Goal: Find specific page/section: Find specific page/section

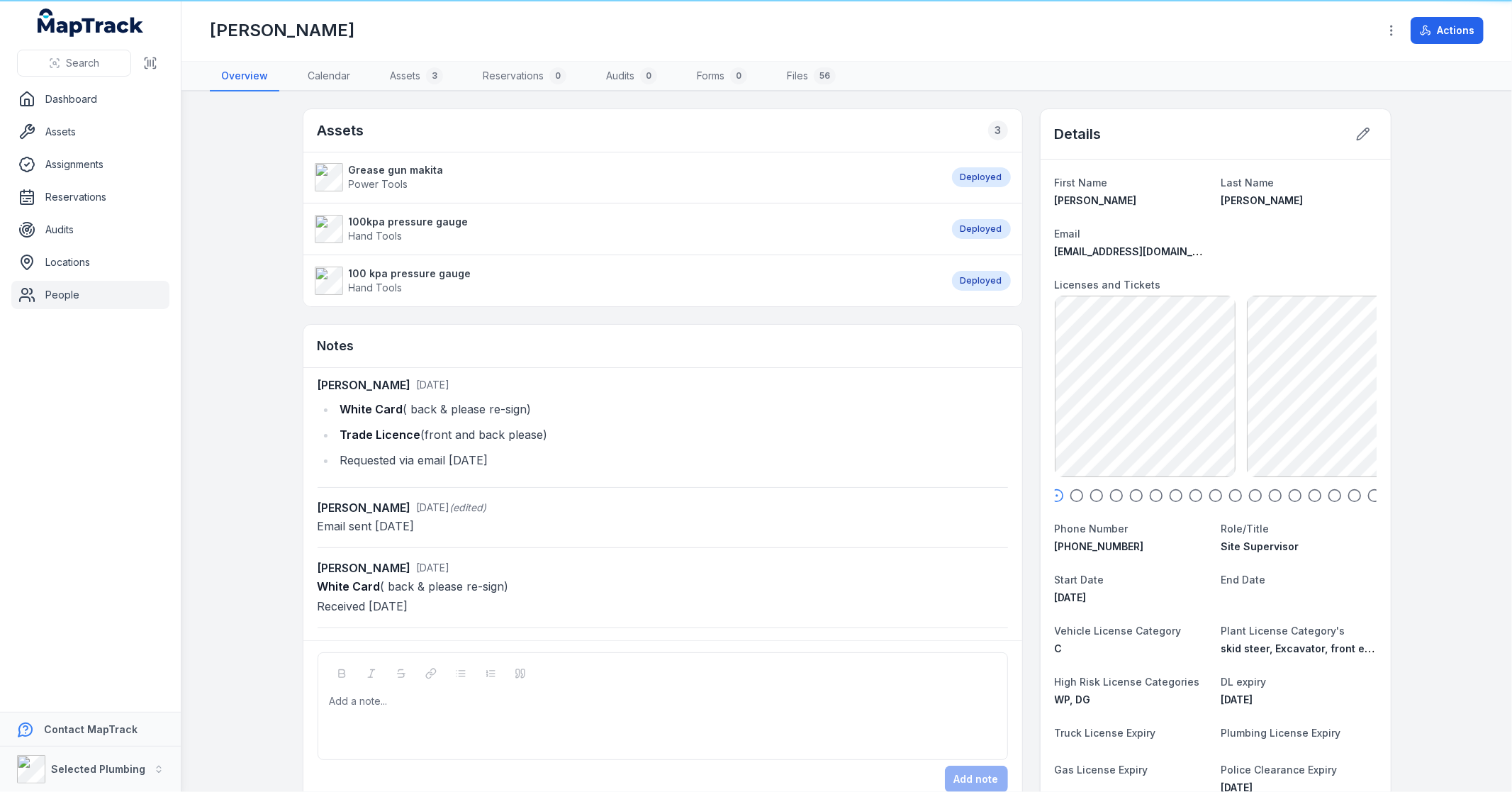
scroll to position [170, 0]
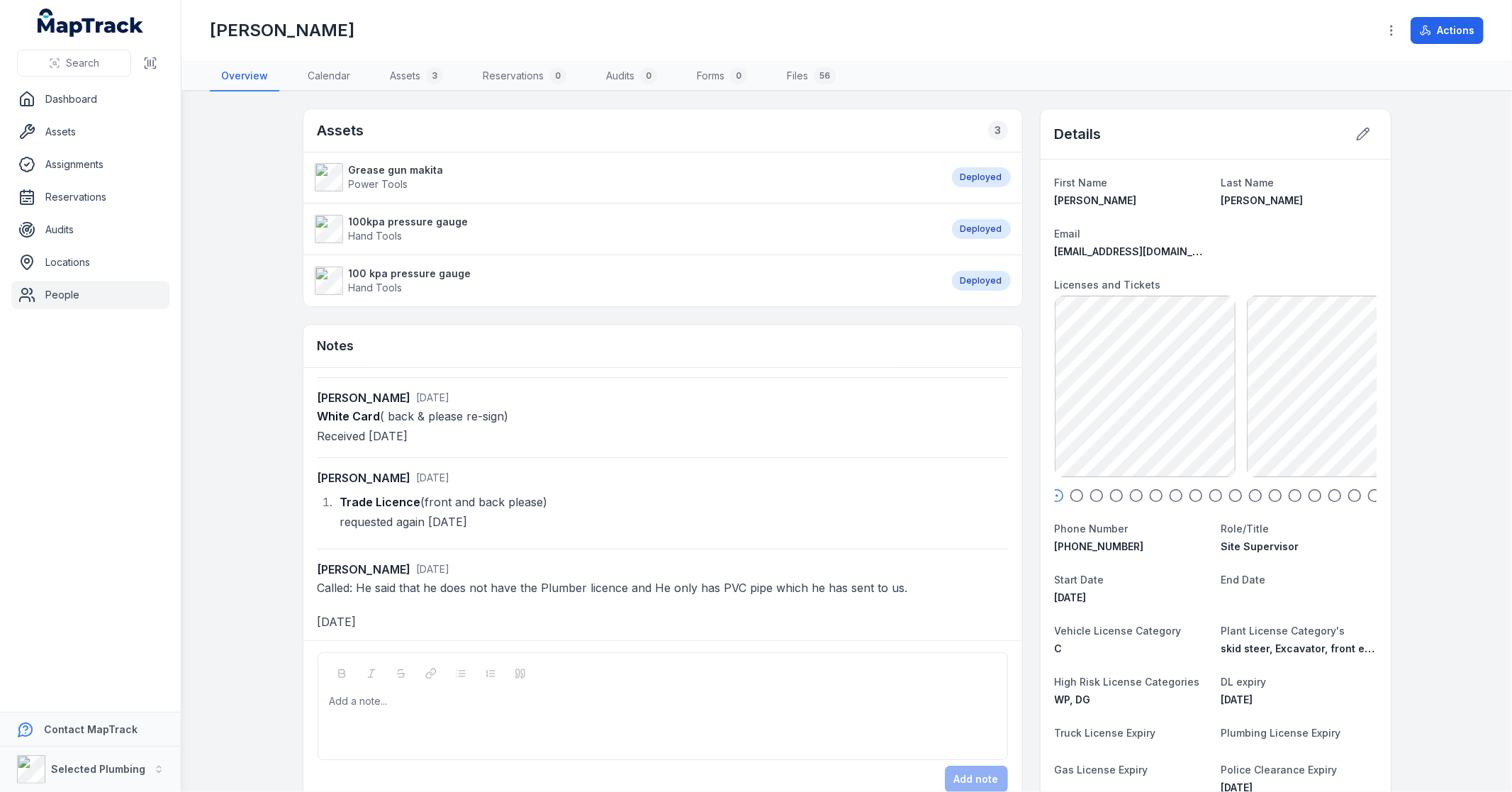
click at [1070, 492] on icon "button" at bounding box center [1076, 495] width 14 height 14
click at [1093, 497] on icon "button" at bounding box center [1096, 495] width 14 height 14
click at [1116, 492] on icon "button" at bounding box center [1116, 495] width 14 height 14
click at [1134, 492] on icon "button" at bounding box center [1136, 495] width 14 height 14
click at [1157, 493] on div at bounding box center [1215, 495] width 321 height 14
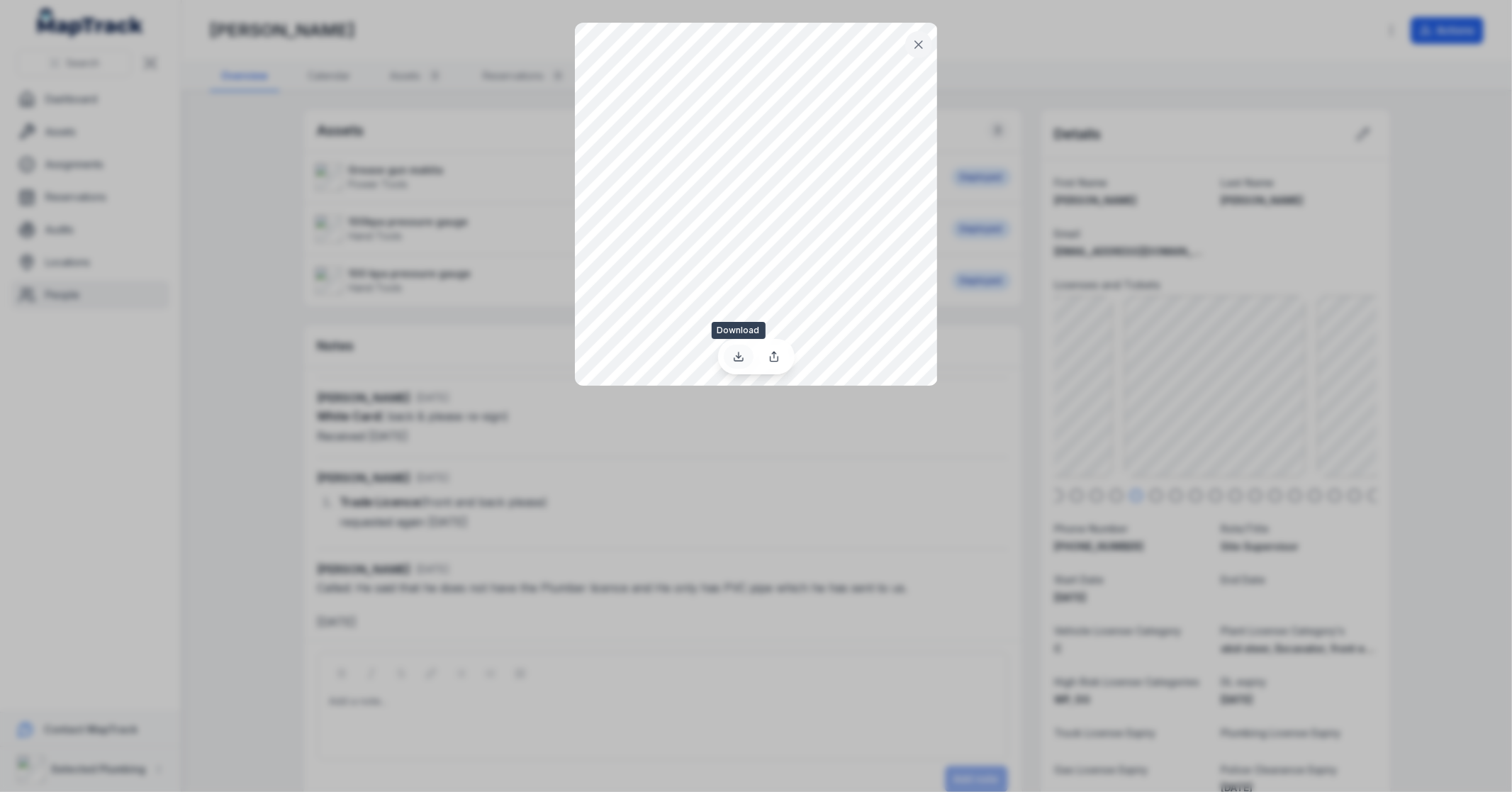
click at [737, 358] on icon at bounding box center [738, 356] width 11 height 11
click at [1087, 492] on div at bounding box center [756, 396] width 1512 height 792
click at [923, 39] on icon at bounding box center [919, 45] width 14 height 14
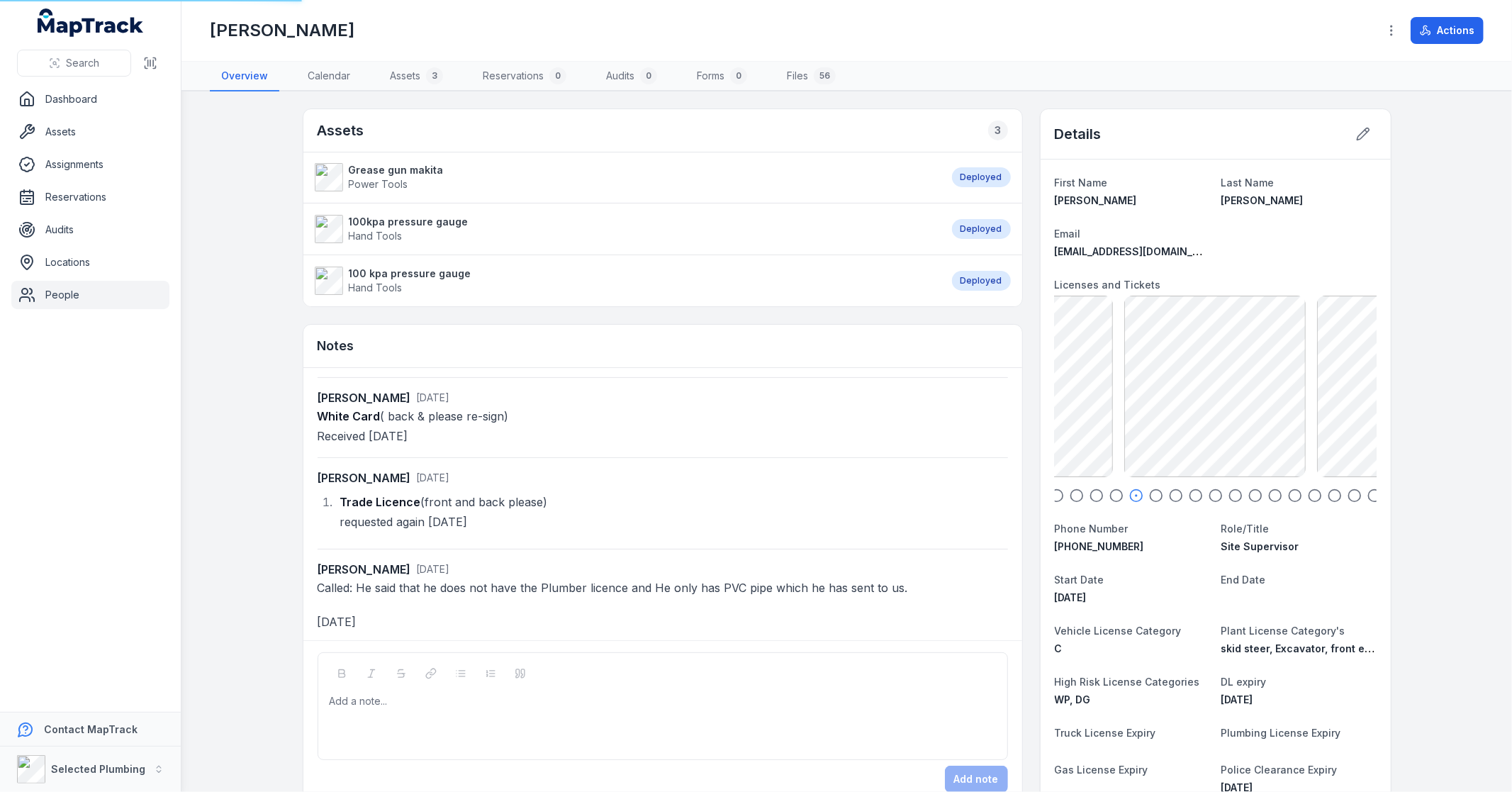
click at [1053, 497] on icon "button" at bounding box center [1057, 495] width 14 height 14
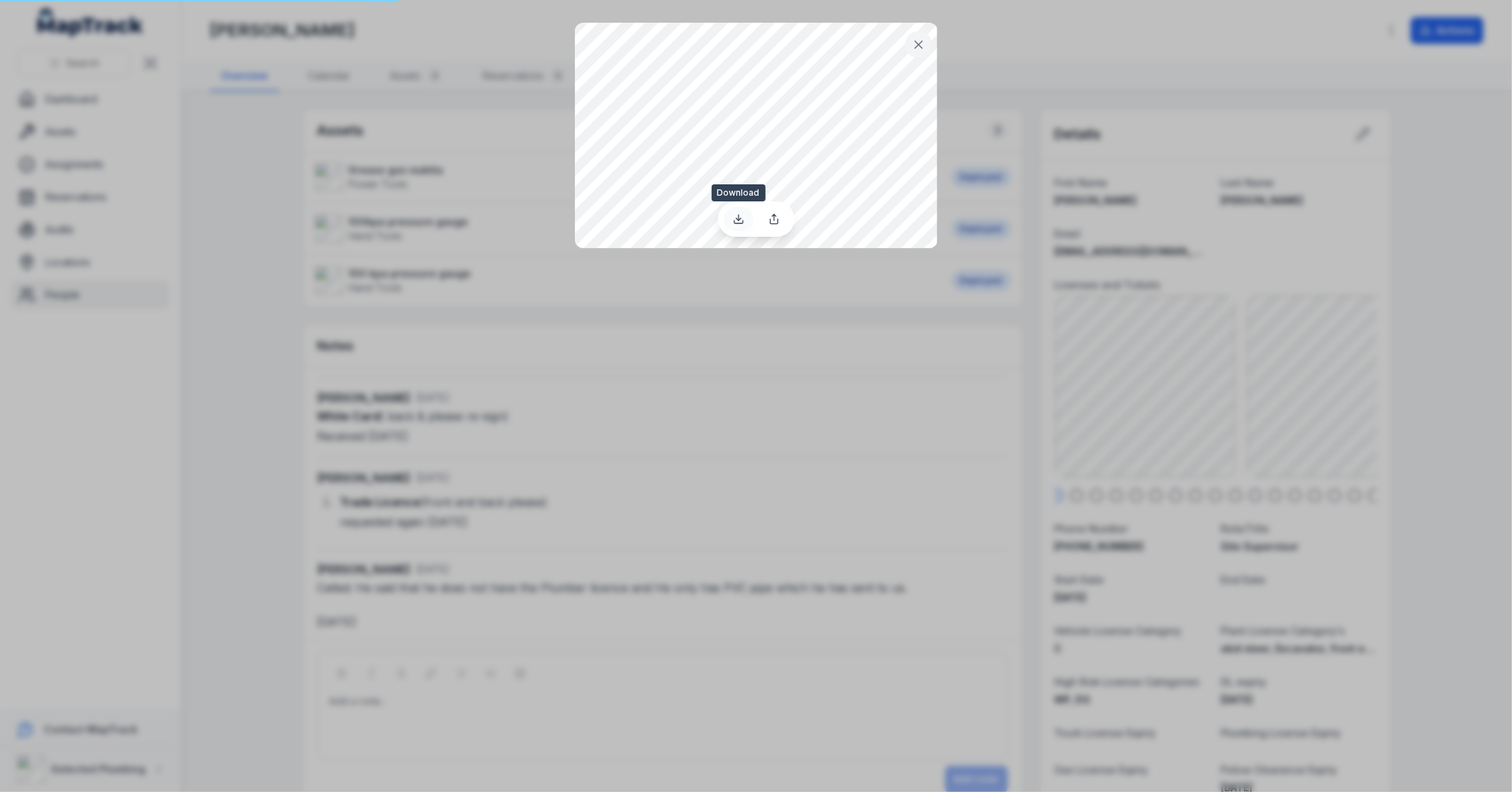
click at [734, 217] on icon at bounding box center [738, 218] width 11 height 11
click at [926, 46] on button at bounding box center [918, 44] width 27 height 27
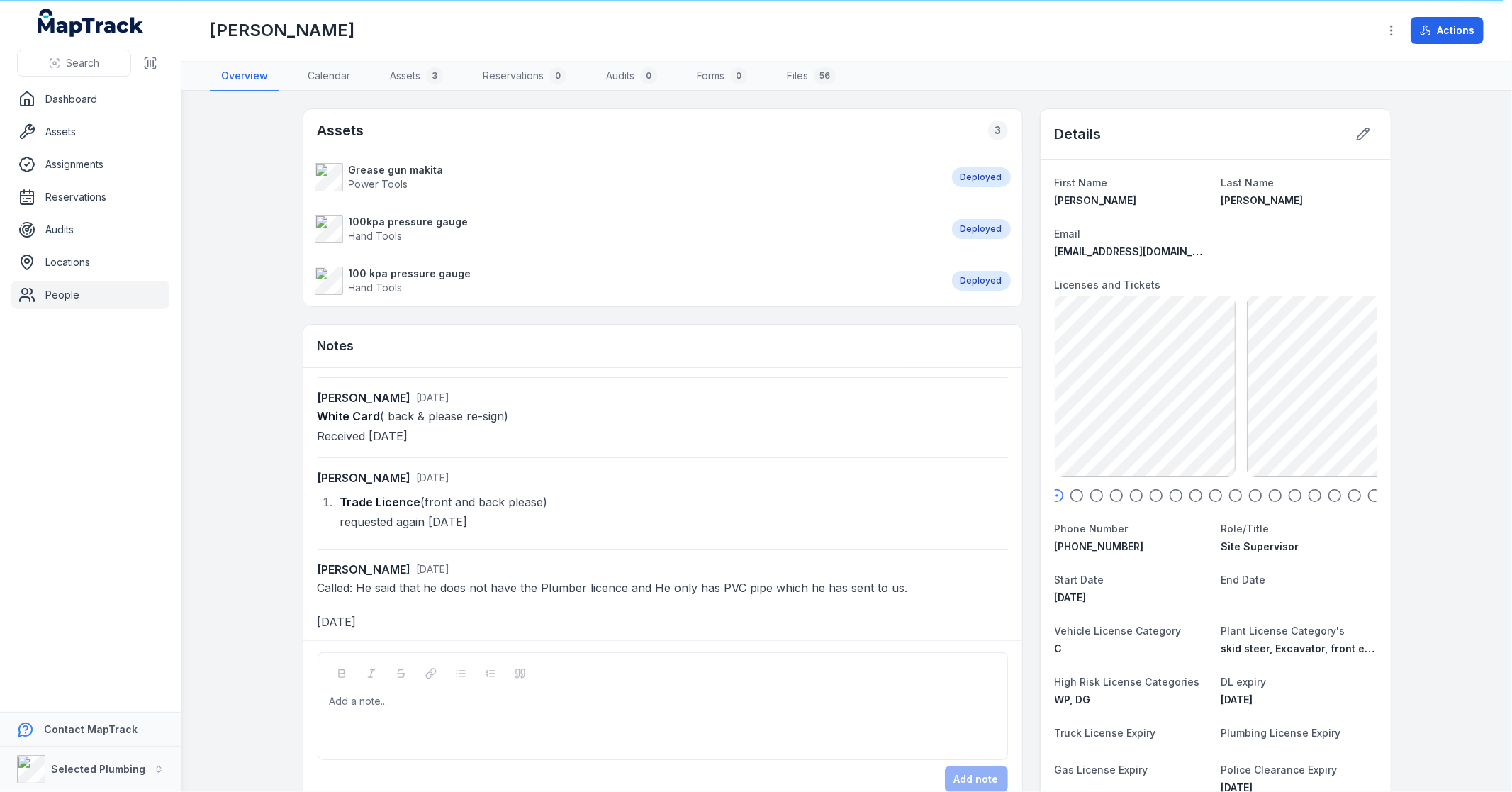
click at [1072, 494] on icon "button" at bounding box center [1076, 495] width 14 height 14
click at [1109, 494] on icon "button" at bounding box center [1116, 495] width 14 height 14
click at [1152, 497] on icon "button" at bounding box center [1156, 495] width 14 height 14
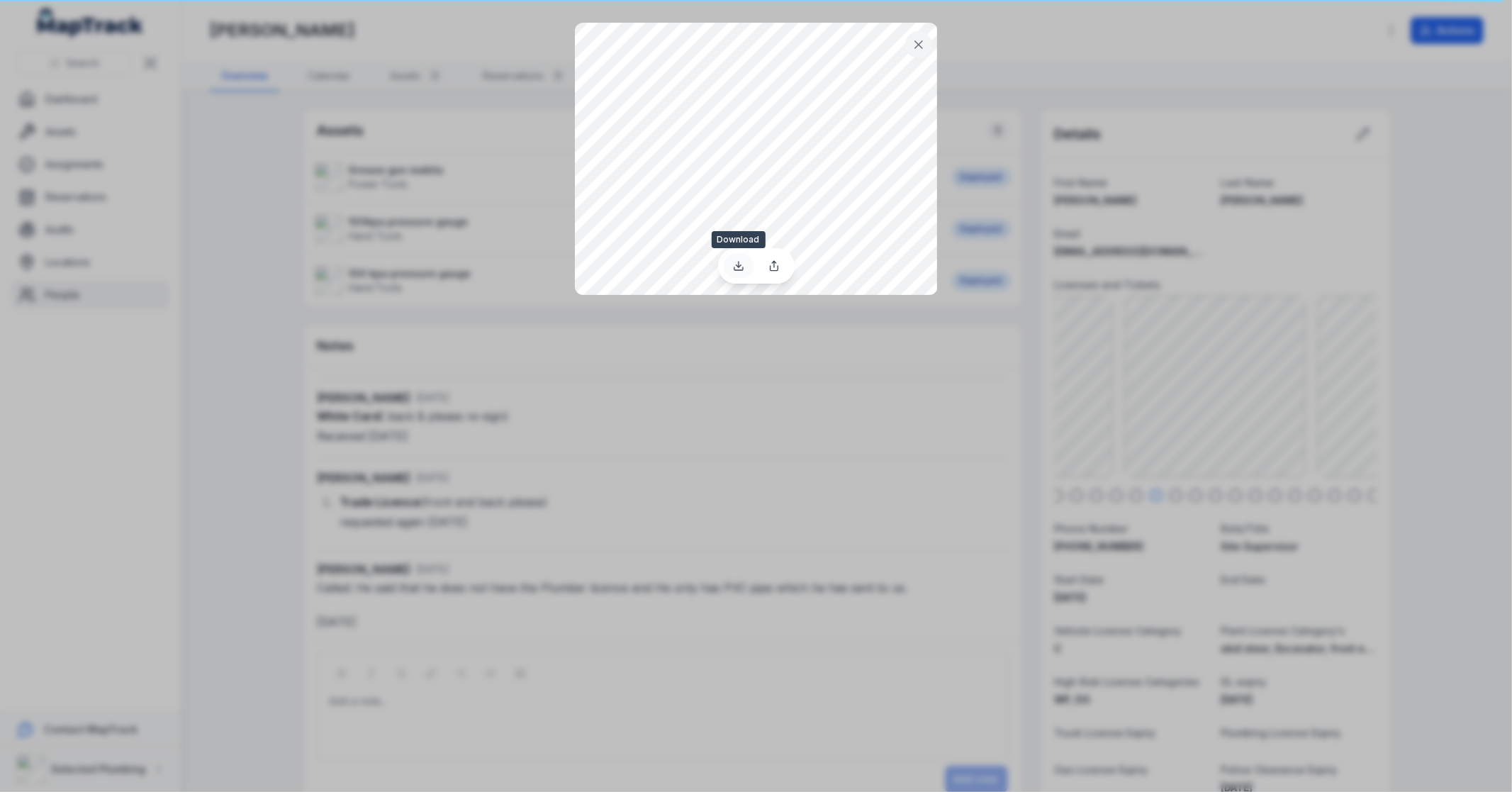
click at [735, 270] on icon at bounding box center [738, 268] width 9 height 3
click at [1264, 433] on div at bounding box center [756, 396] width 1512 height 792
click at [917, 40] on icon at bounding box center [919, 45] width 14 height 14
click at [740, 269] on icon at bounding box center [738, 265] width 11 height 11
click at [910, 41] on button at bounding box center [918, 44] width 27 height 27
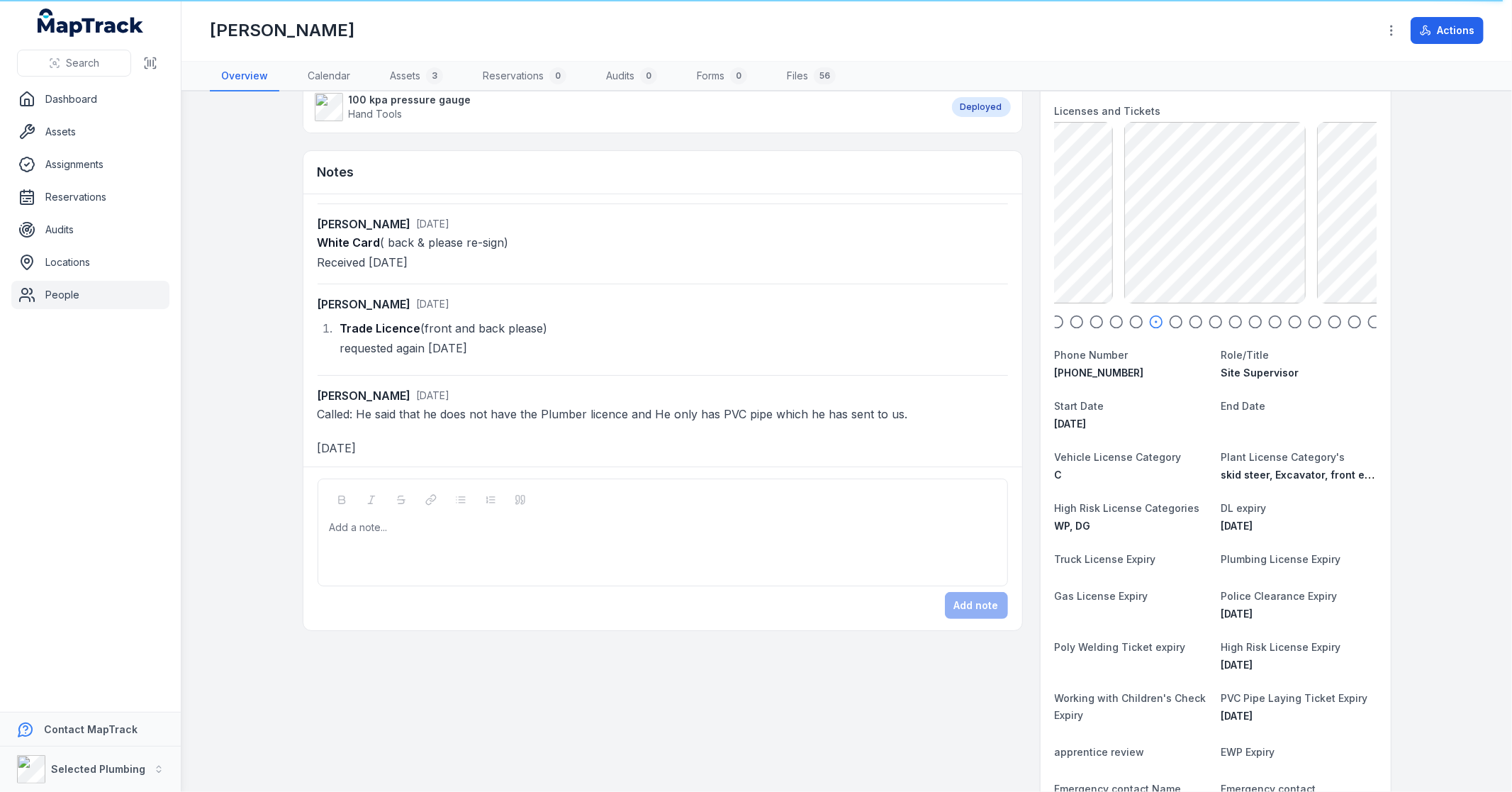
scroll to position [472, 0]
